Goal: Information Seeking & Learning: Learn about a topic

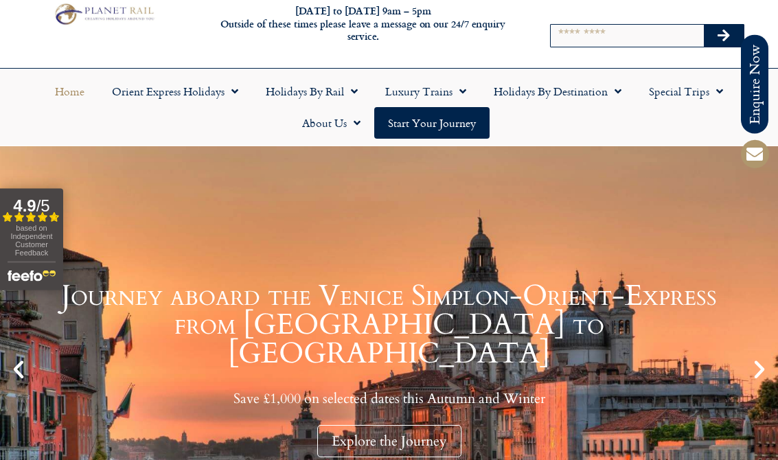
scroll to position [49, 0]
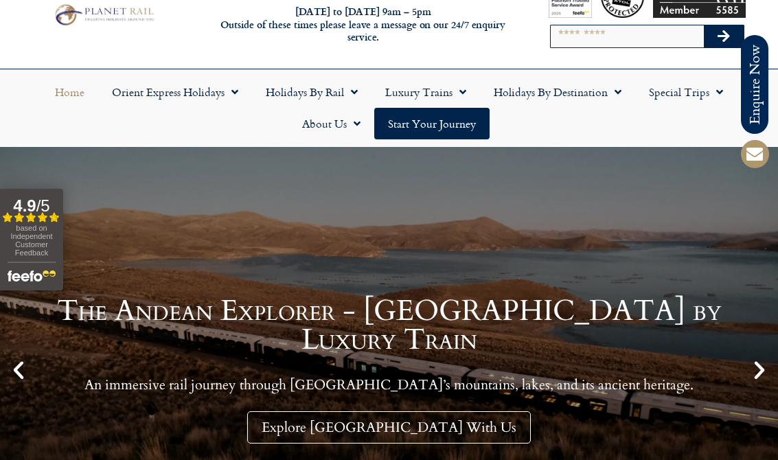
click at [349, 95] on span "Menu" at bounding box center [351, 92] width 14 height 25
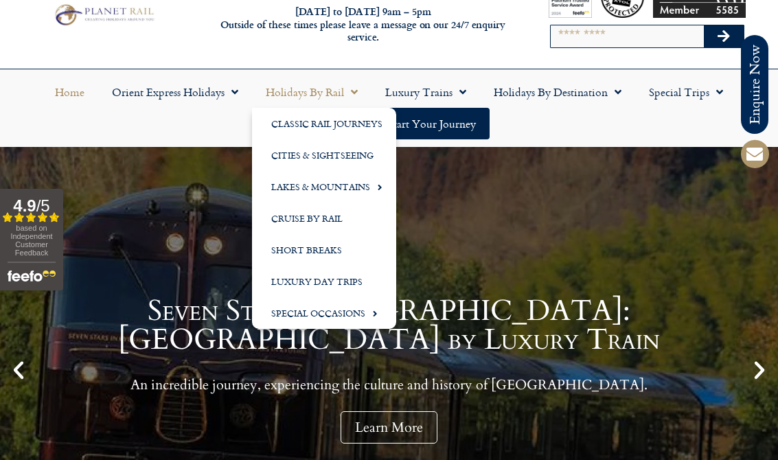
click at [363, 189] on link "Lakes & Mountains" at bounding box center [324, 187] width 144 height 32
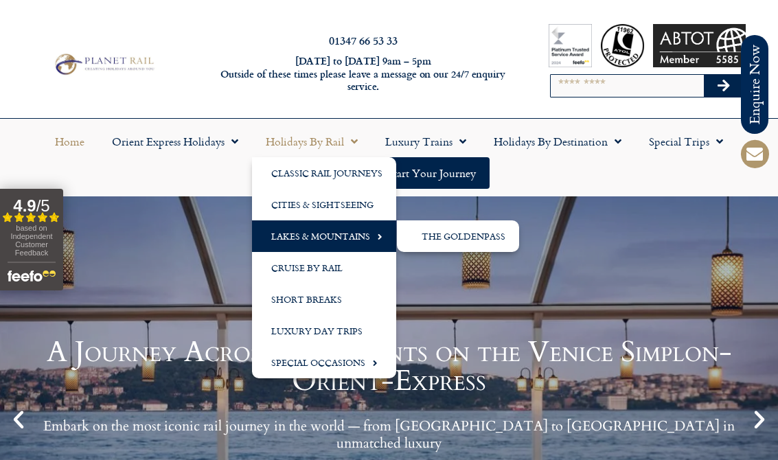
scroll to position [0, 0]
click at [327, 252] on link "Cruise by Rail" at bounding box center [324, 268] width 144 height 32
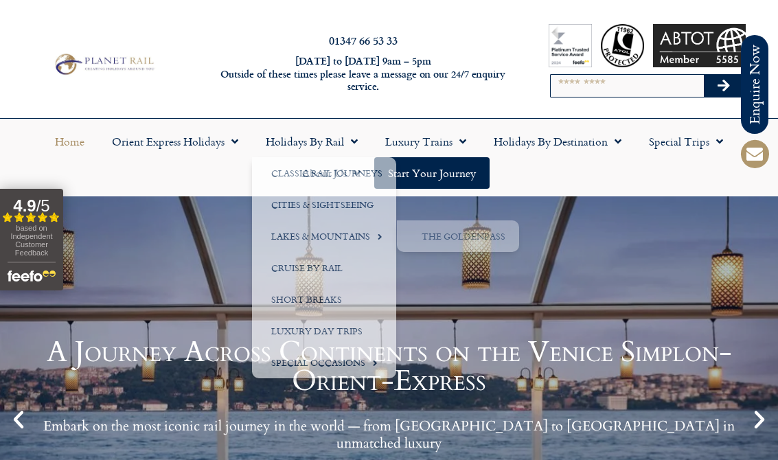
scroll to position [71, 0]
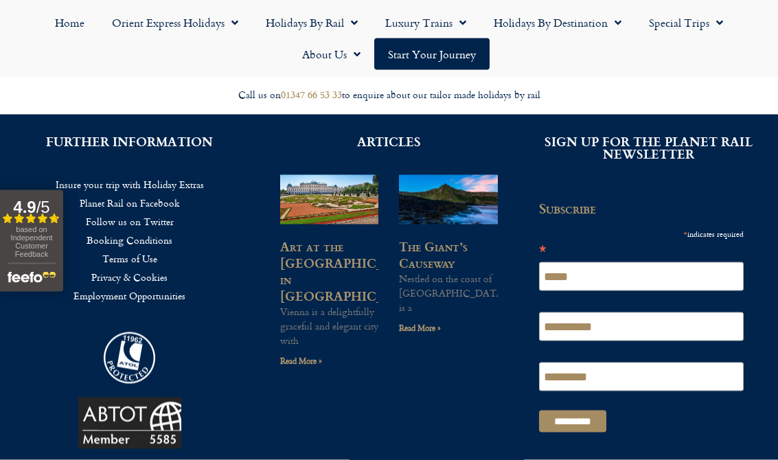
scroll to position [908, 0]
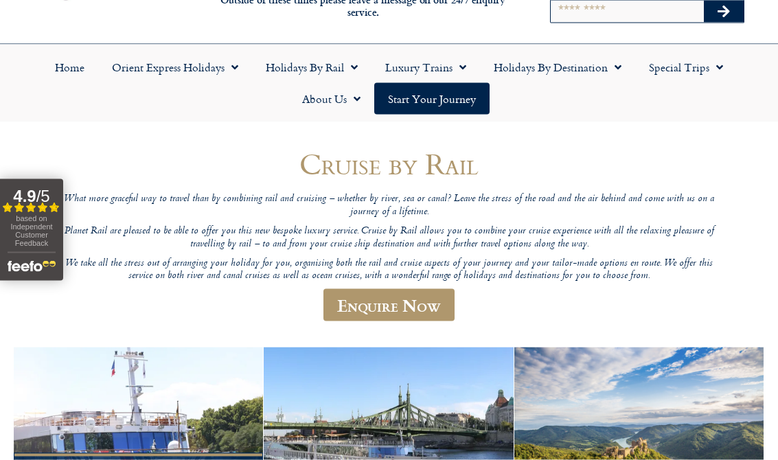
click at [714, 62] on span "Menu" at bounding box center [716, 67] width 14 height 25
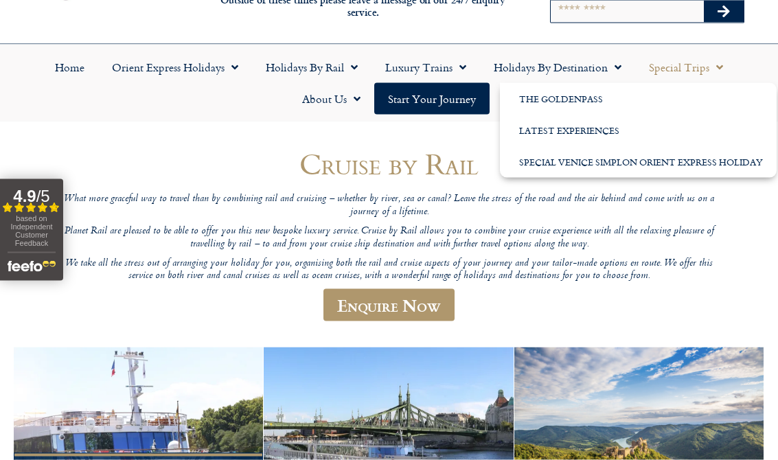
scroll to position [75, 0]
click at [599, 130] on link "Latest Experiences" at bounding box center [638, 130] width 277 height 32
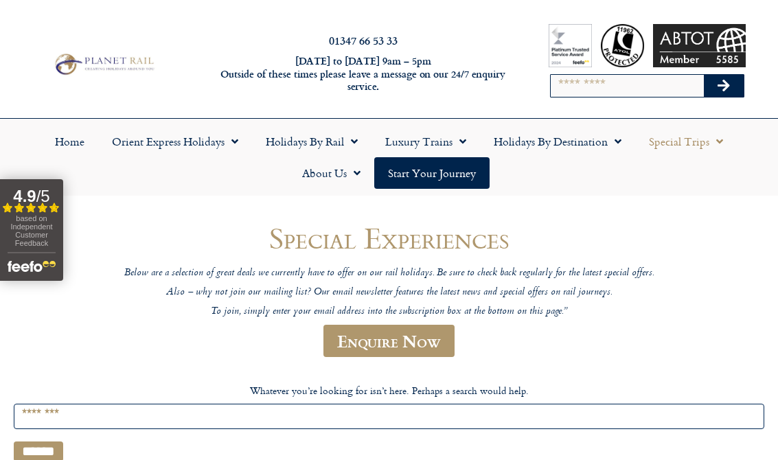
click at [615, 142] on span "Menu" at bounding box center [614, 141] width 14 height 25
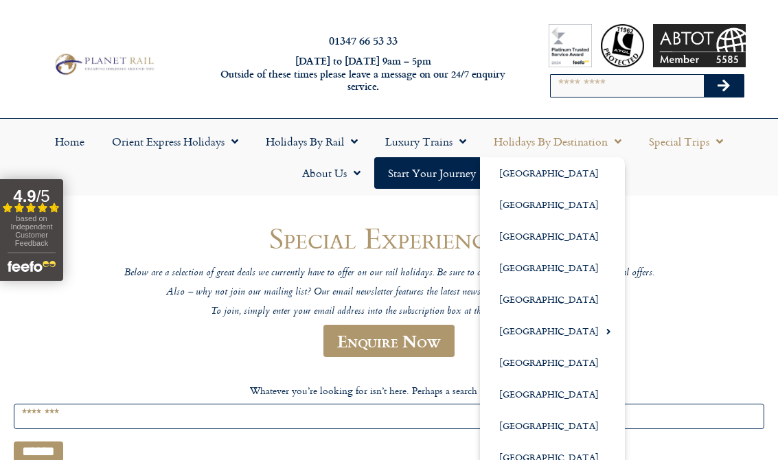
click at [535, 360] on link "[GEOGRAPHIC_DATA]" at bounding box center [552, 363] width 145 height 32
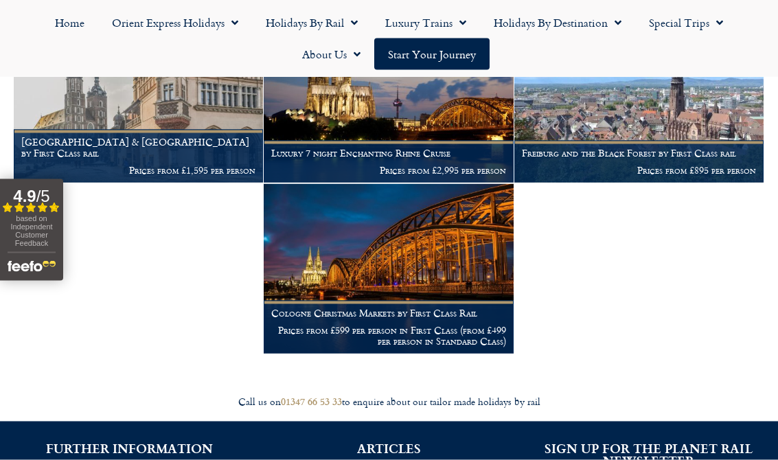
scroll to position [688, 0]
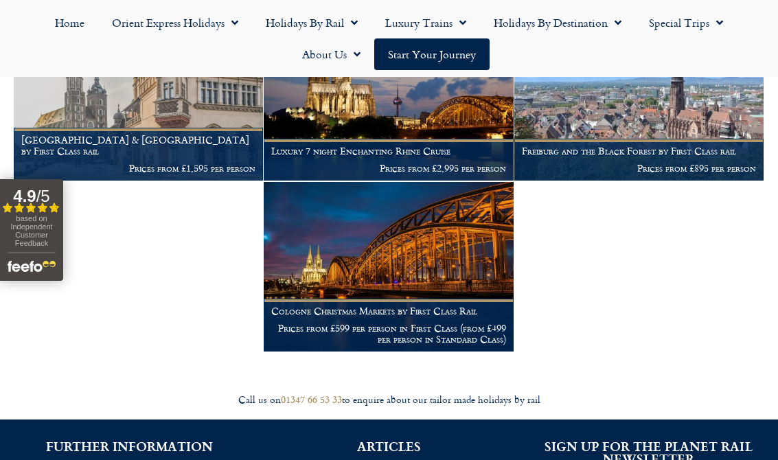
click at [692, 163] on p "Prices from £895 per person" at bounding box center [639, 168] width 234 height 11
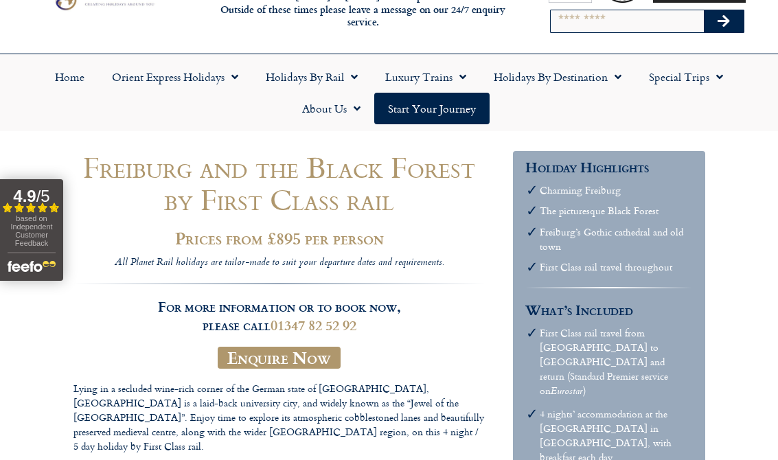
scroll to position [76, 0]
